Goal: Contribute content: Add original content to the website for others to see

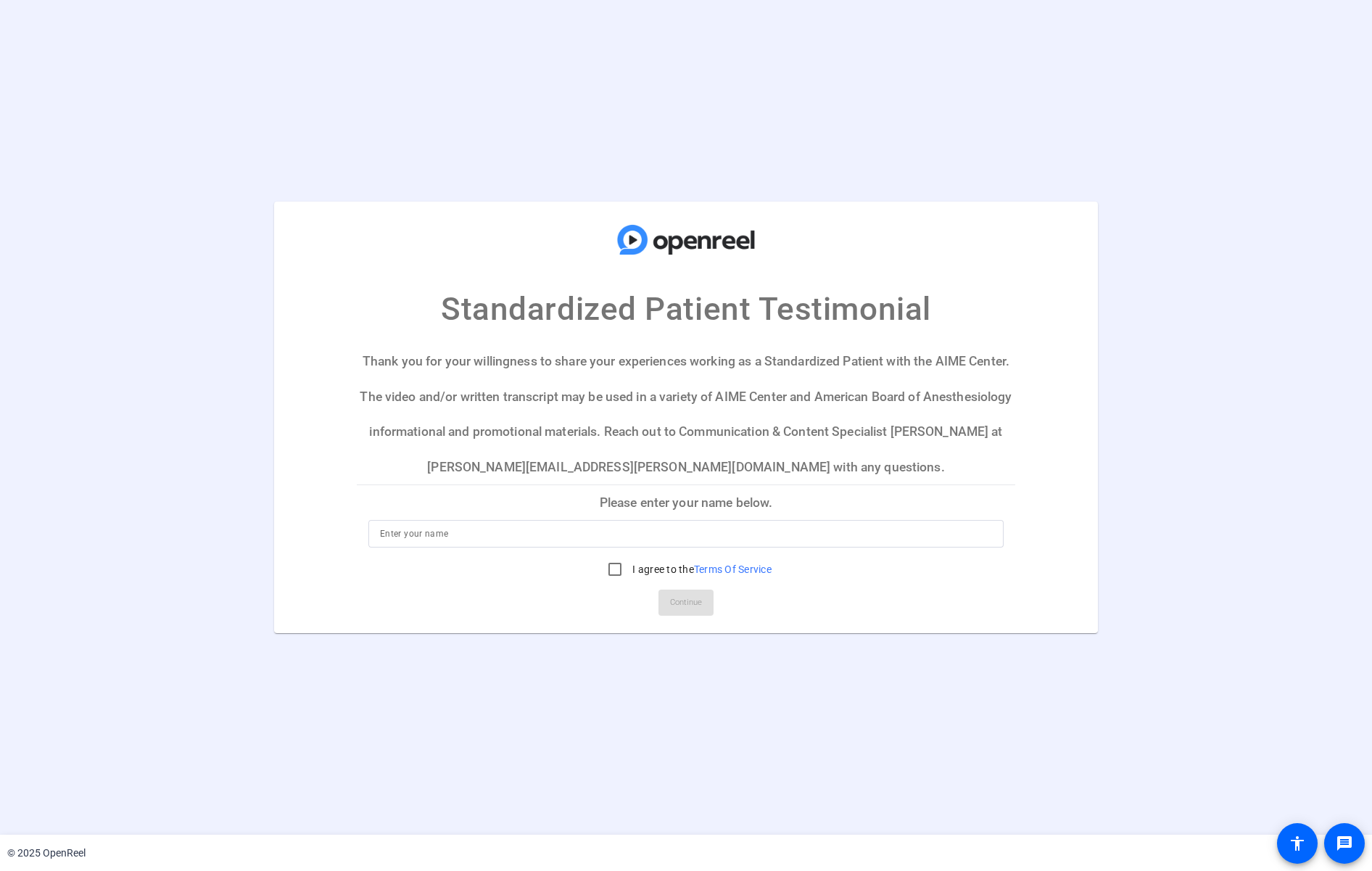
click at [525, 541] on input at bounding box center [686, 534] width 612 height 17
type input "CJ"
click at [659, 570] on label "I agree to the Terms Of Service" at bounding box center [700, 569] width 142 height 15
click at [630, 570] on input "I agree to the Terms Of Service" at bounding box center [615, 569] width 29 height 29
checkbox input "true"
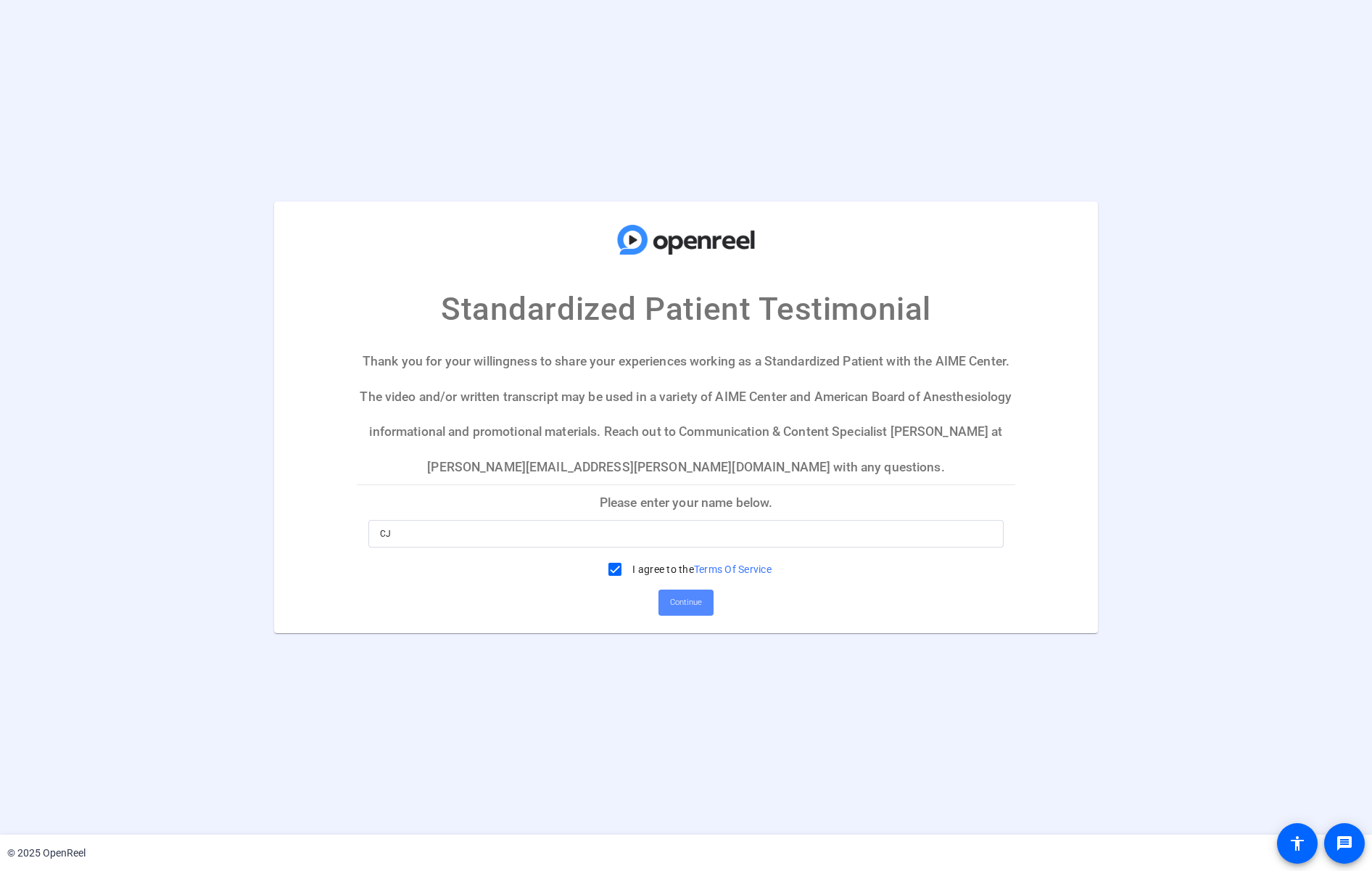
click at [685, 605] on span "Continue" at bounding box center [686, 603] width 32 height 22
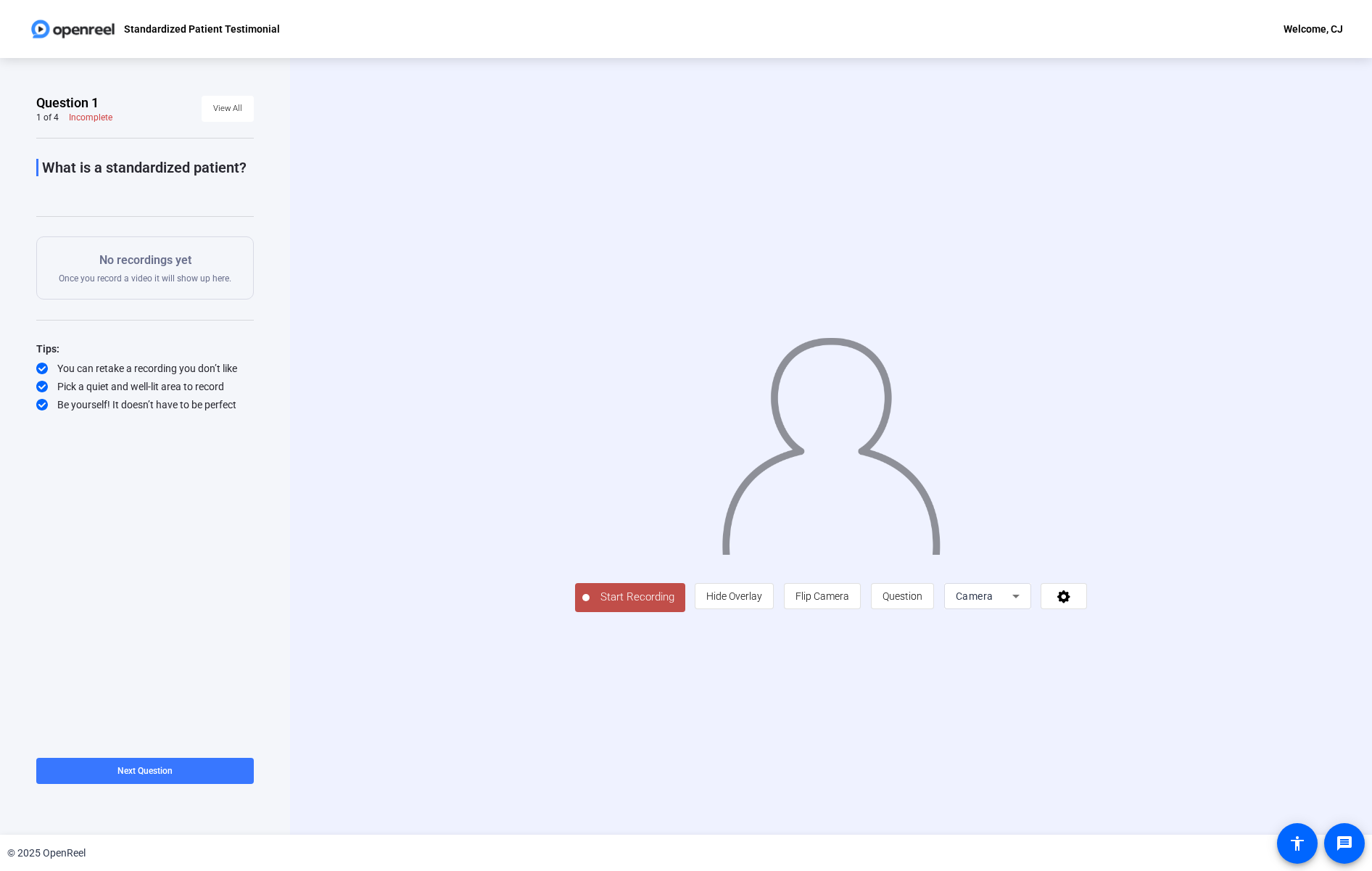
click at [600, 595] on span "Start Recording" at bounding box center [637, 598] width 95 height 17
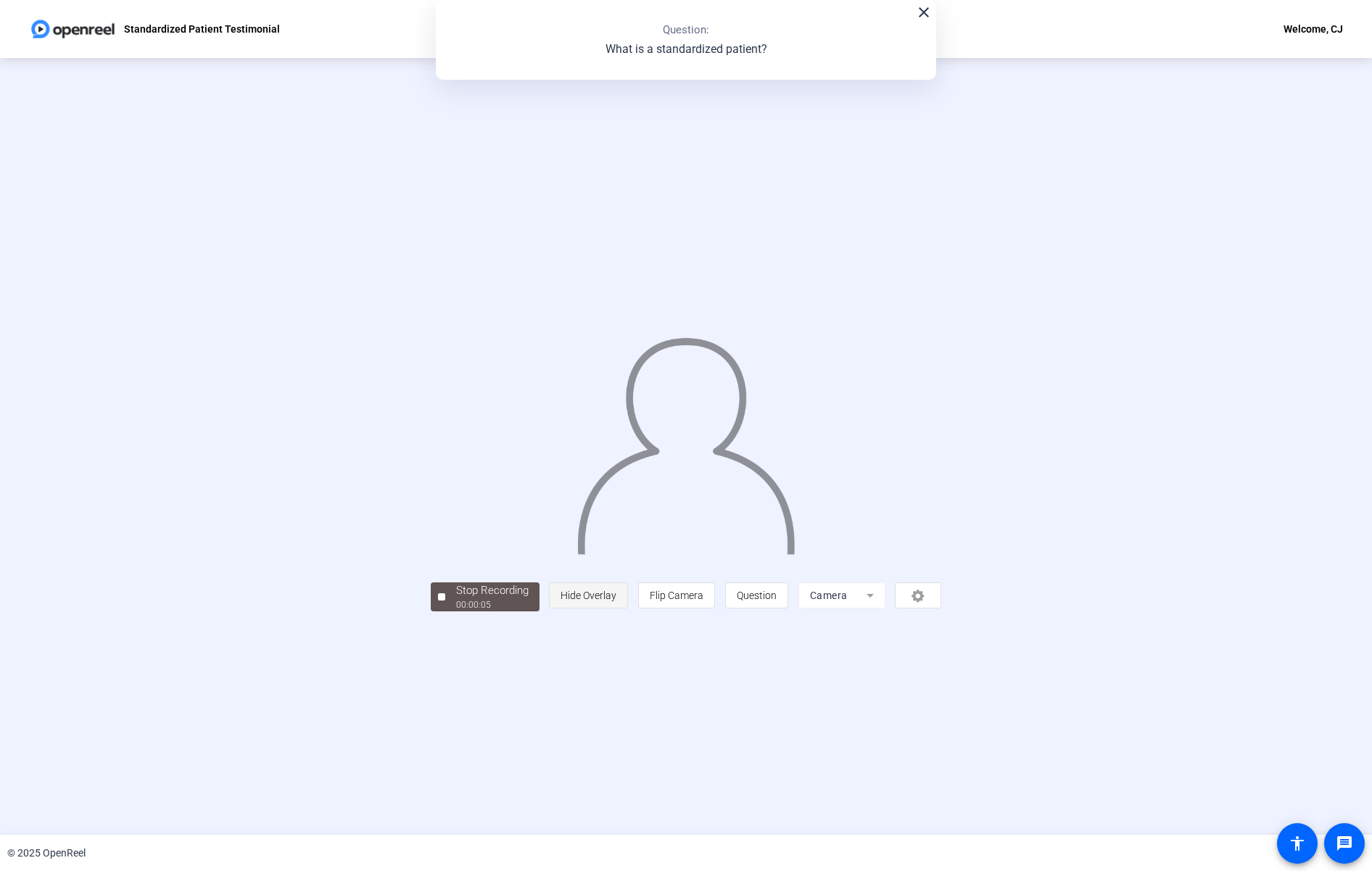
click at [589, 596] on span "Hide Overlay" at bounding box center [588, 595] width 56 height 12
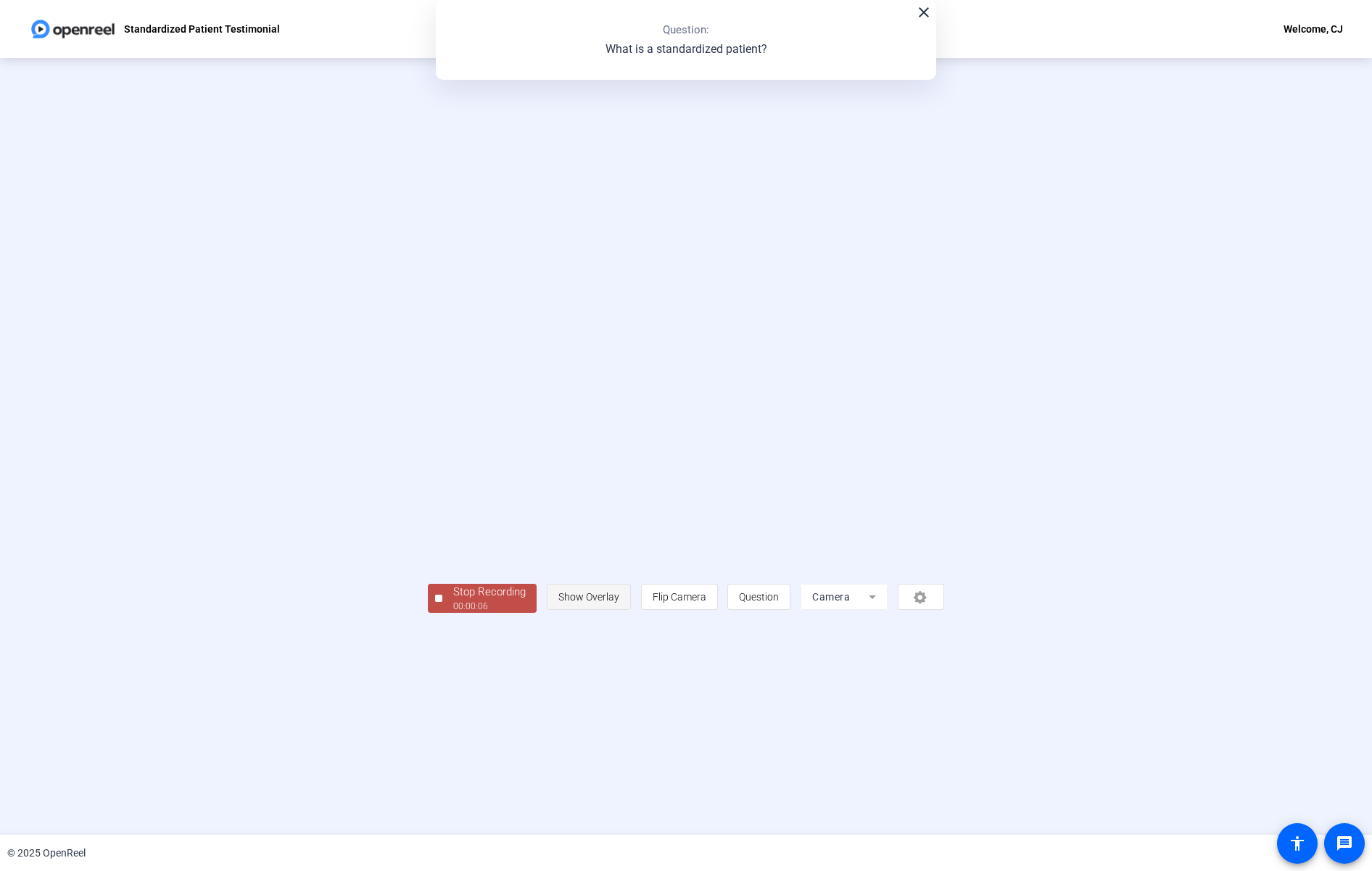
click at [589, 596] on span "Show Overlay" at bounding box center [588, 597] width 60 height 12
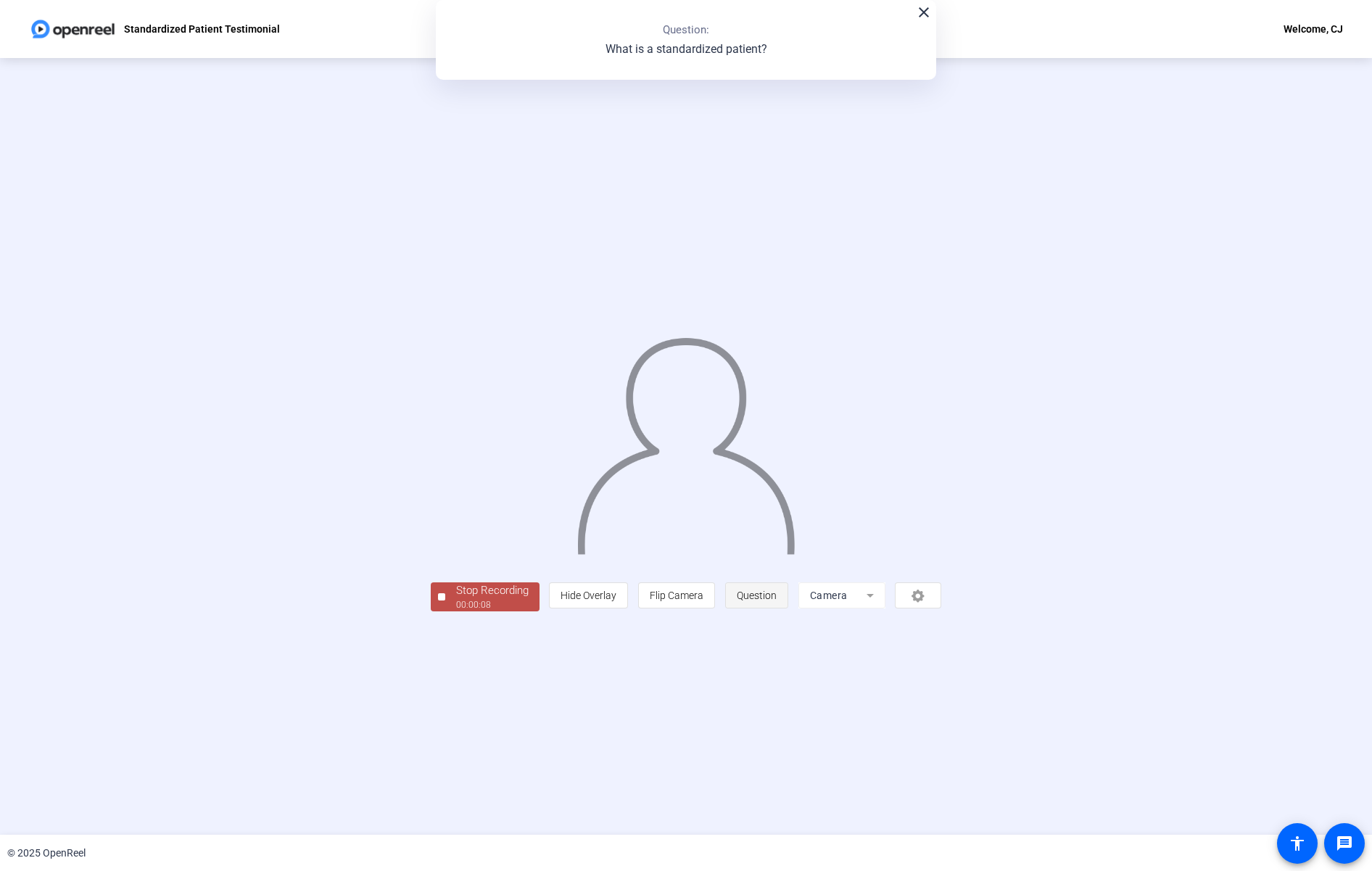
click at [748, 598] on span "Question" at bounding box center [757, 595] width 40 height 12
click at [496, 601] on div "00:00:18" at bounding box center [492, 605] width 72 height 13
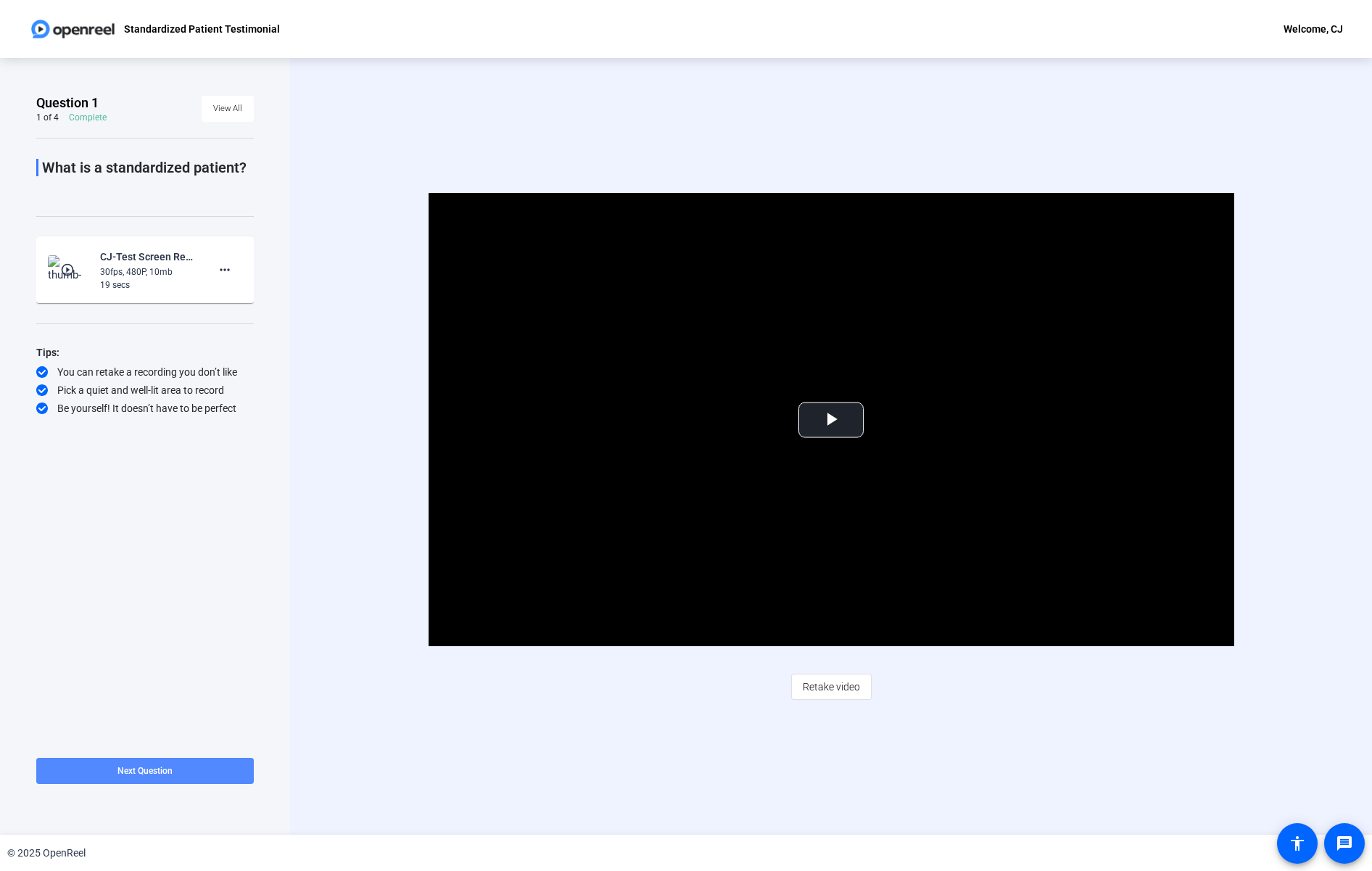
click at [202, 780] on span at bounding box center [145, 771] width 217 height 35
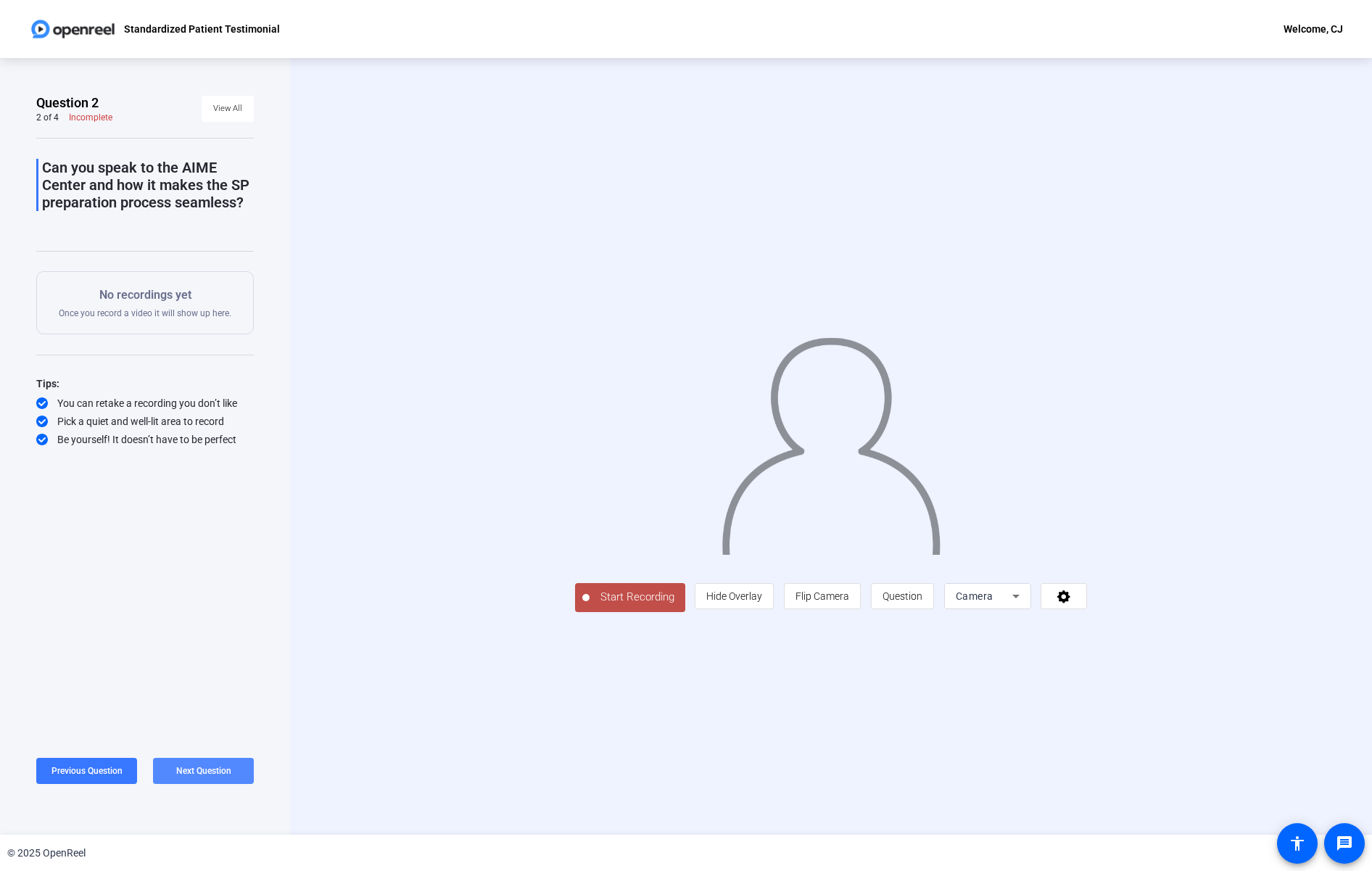
click at [204, 770] on span "Next Question" at bounding box center [203, 771] width 55 height 10
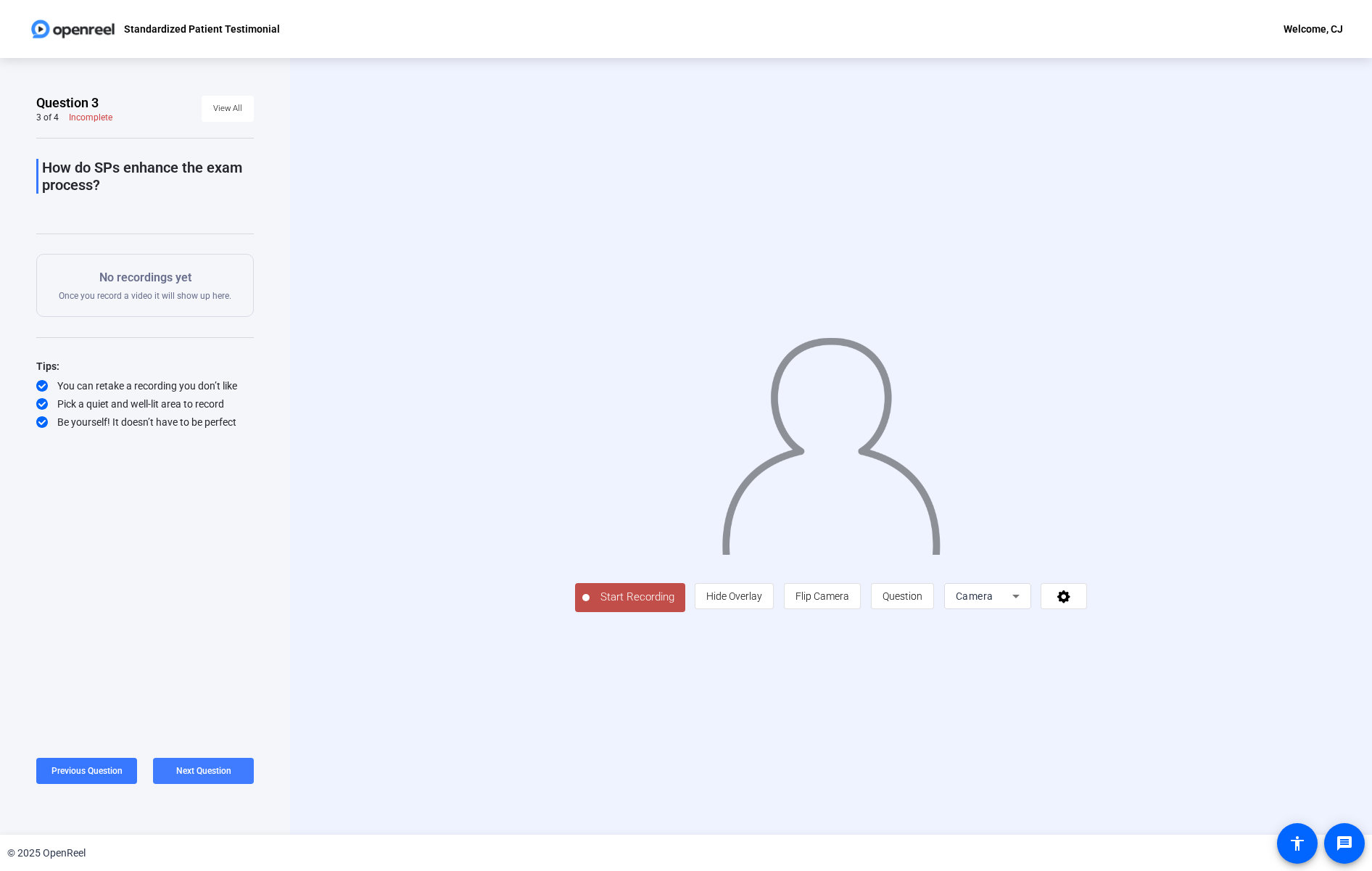
click at [204, 771] on span "Next Question" at bounding box center [203, 771] width 55 height 10
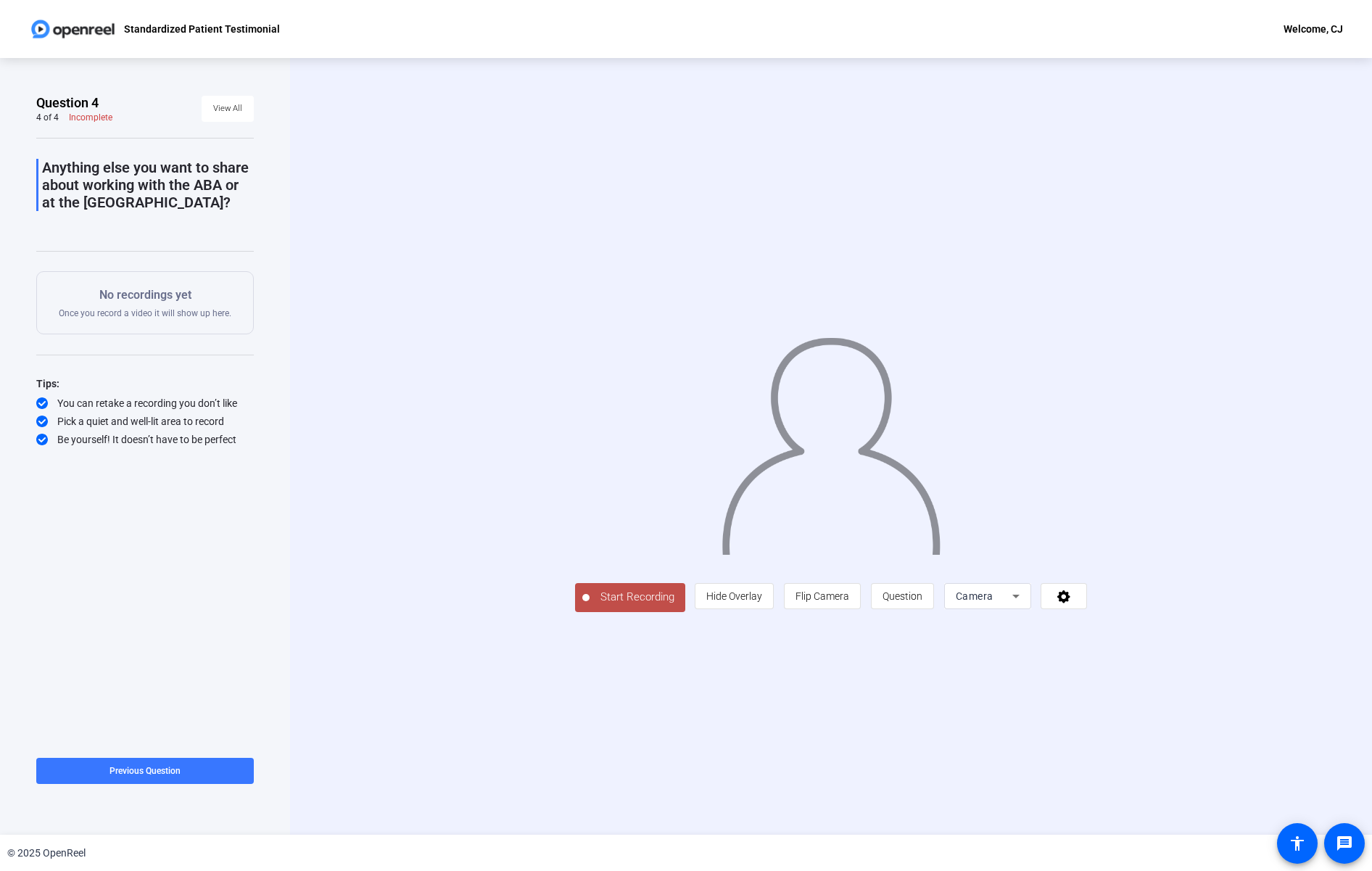
click at [204, 771] on span at bounding box center [145, 771] width 217 height 35
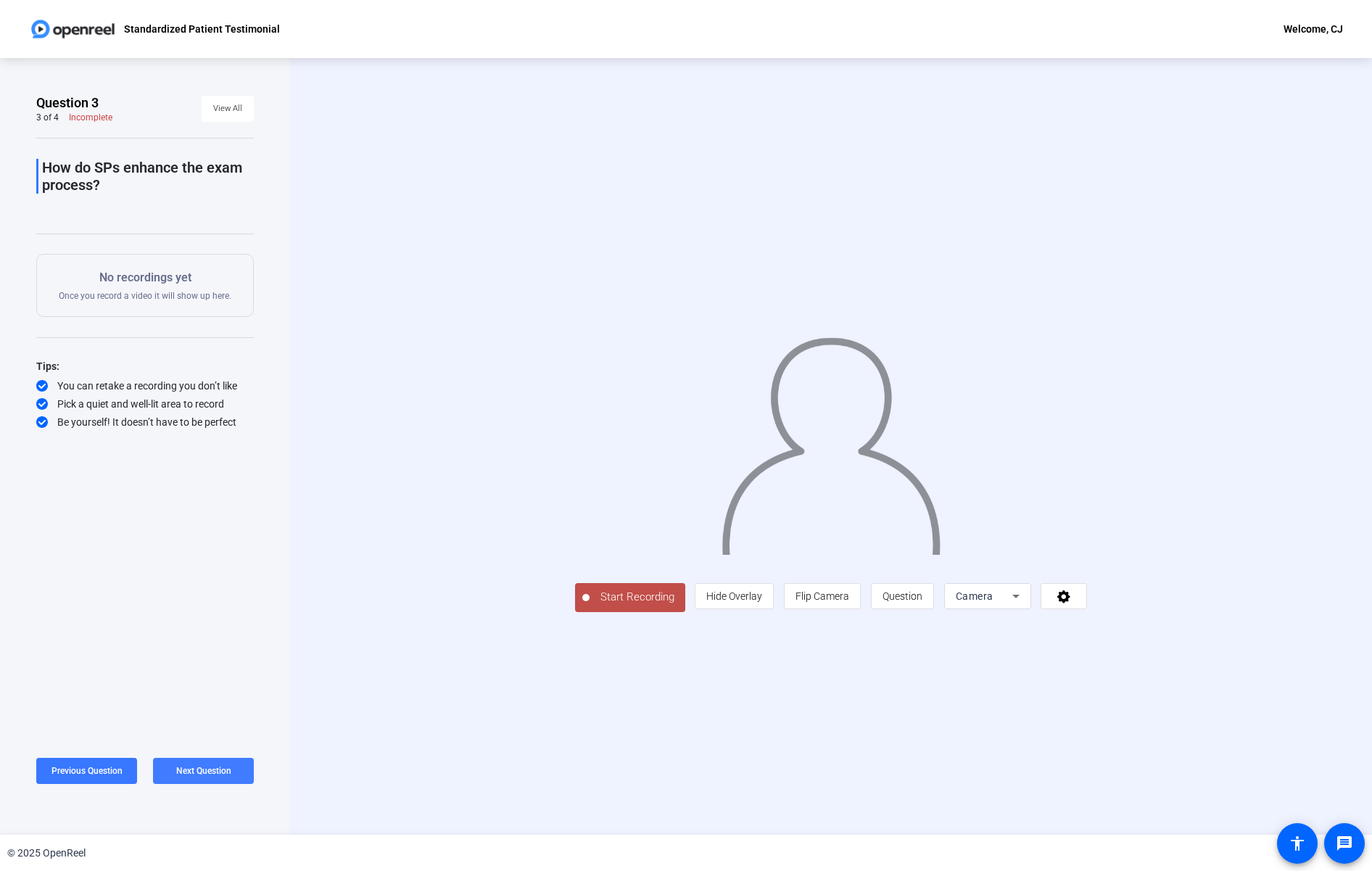
click at [223, 772] on span "Next Question" at bounding box center [203, 771] width 55 height 10
